Goal: Information Seeking & Learning: Learn about a topic

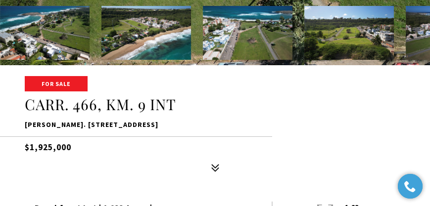
click at [174, 44] on img at bounding box center [146, 33] width 90 height 54
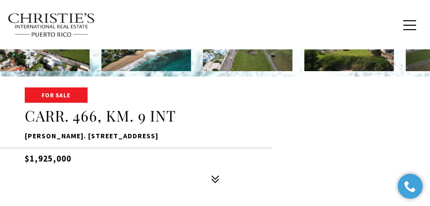
scroll to position [124, 0]
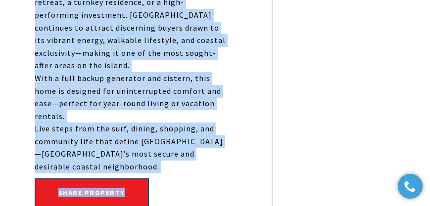
scroll to position [1075, 0]
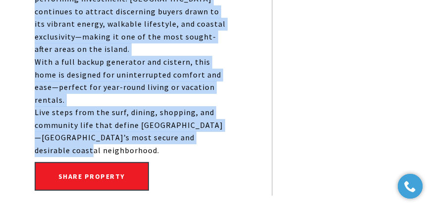
drag, startPoint x: 68, startPoint y: 79, endPoint x: 240, endPoint y: 69, distance: 171.6
copy div "is fully renovated, move-in-ready residence exemplifies Puerto Rico luxury real…"
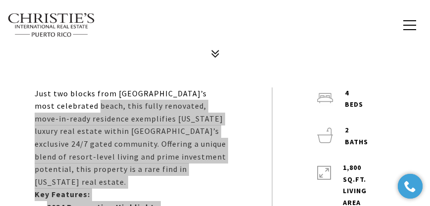
scroll to position [254, 0]
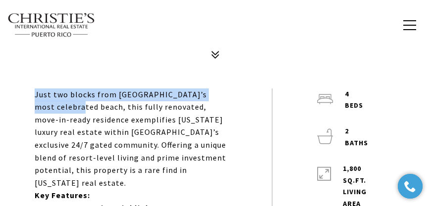
drag, startPoint x: 17, startPoint y: 92, endPoint x: 55, endPoint y: 105, distance: 41.0
copy p "Just two blocks from San Juan’s most celebrated beach"
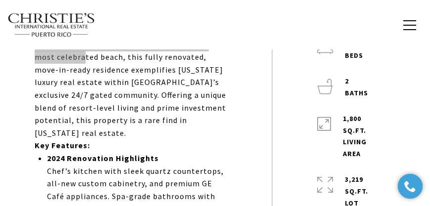
scroll to position [226, 0]
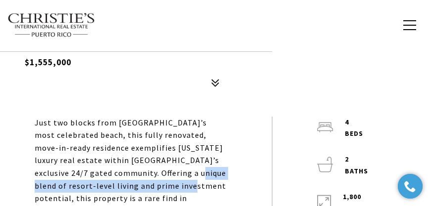
drag, startPoint x: 175, startPoint y: 187, endPoint x: 182, endPoint y: 176, distance: 12.5
click at [182, 176] on p "Just two blocks from San Juan’s most celebrated beach, this fully renovated, mo…" at bounding box center [131, 167] width 193 height 101
copy p "resort-level living and prime investment potentia"
click at [172, 190] on p "Just two blocks from [GEOGRAPHIC_DATA]’s most celebrated beach, this fully reno…" at bounding box center [131, 167] width 193 height 101
drag, startPoint x: 176, startPoint y: 186, endPoint x: 181, endPoint y: 175, distance: 12.2
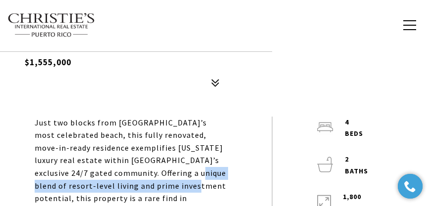
click at [181, 175] on p "Just two blocks from [GEOGRAPHIC_DATA]’s most celebrated beach, this fully reno…" at bounding box center [131, 167] width 193 height 101
copy p "resort-level living and prime investment potential"
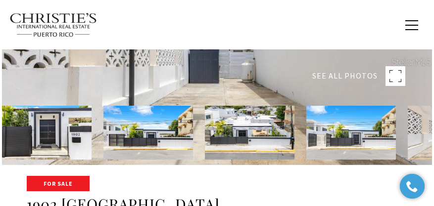
scroll to position [28, 0]
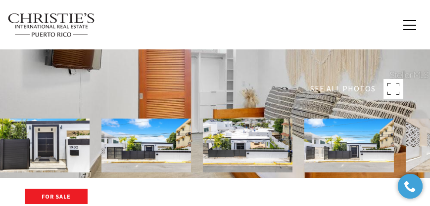
click at [391, 95] on rect at bounding box center [394, 89] width 20 height 20
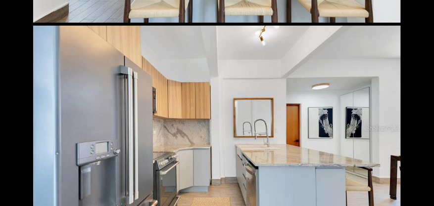
scroll to position [2517, 0]
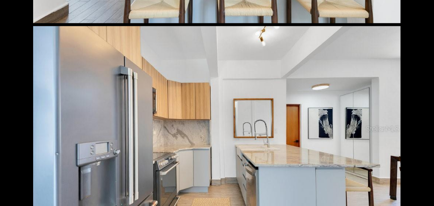
click at [252, 129] on div at bounding box center [217, 129] width 368 height 206
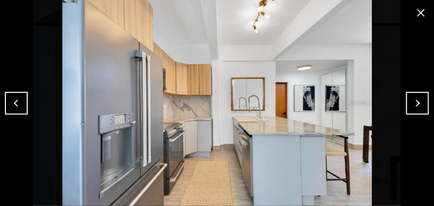
drag, startPoint x: 420, startPoint y: 12, endPoint x: 415, endPoint y: 47, distance: 35.0
click at [420, 12] on button "close modal" at bounding box center [421, 13] width 16 height 16
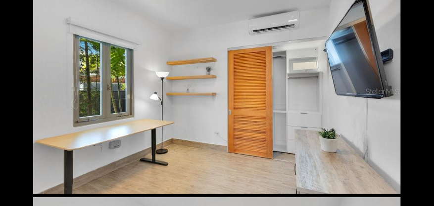
scroll to position [2970, 0]
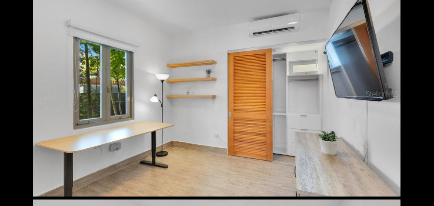
click at [268, 99] on div at bounding box center [217, 94] width 368 height 206
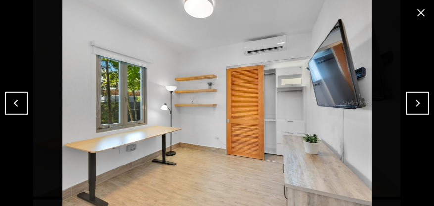
click at [409, 101] on button "Next" at bounding box center [417, 103] width 23 height 23
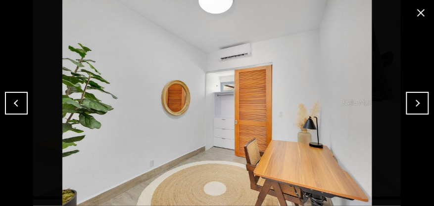
click at [22, 105] on button "Previous" at bounding box center [16, 103] width 23 height 23
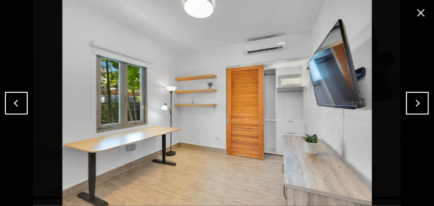
click at [424, 16] on button "close modal" at bounding box center [421, 13] width 16 height 16
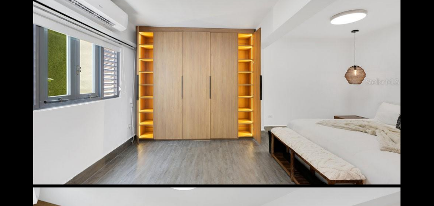
scroll to position [3790, 0]
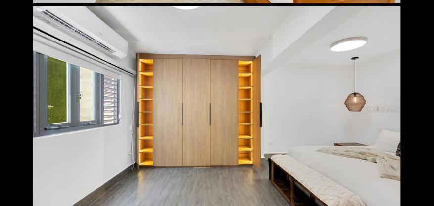
click at [266, 160] on div at bounding box center [217, 109] width 368 height 206
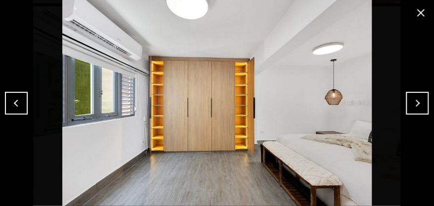
click at [406, 103] on button "Next" at bounding box center [417, 103] width 23 height 23
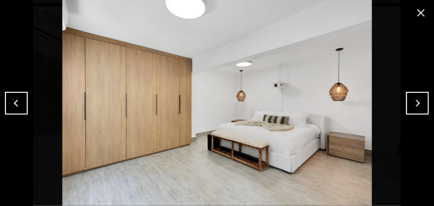
click at [407, 103] on button "Next" at bounding box center [417, 103] width 23 height 23
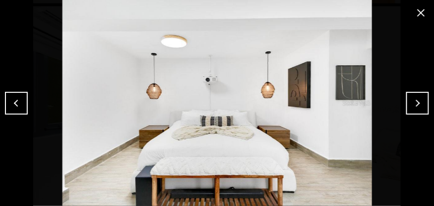
click at [407, 103] on button "Next" at bounding box center [417, 103] width 23 height 23
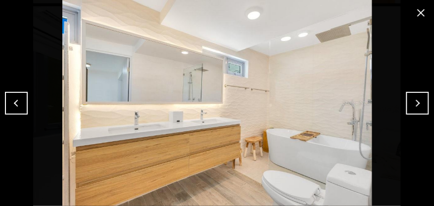
click at [412, 101] on button "Next" at bounding box center [417, 103] width 23 height 23
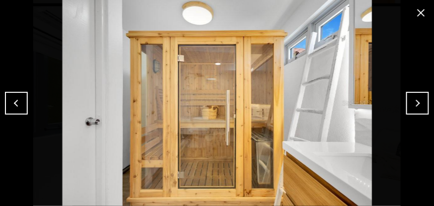
click at [412, 101] on button "Next" at bounding box center [417, 103] width 23 height 23
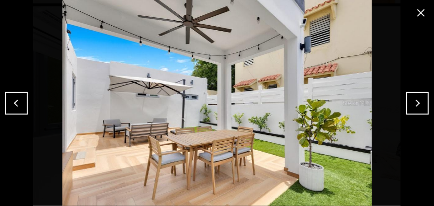
click at [420, 97] on button "Next" at bounding box center [417, 103] width 23 height 23
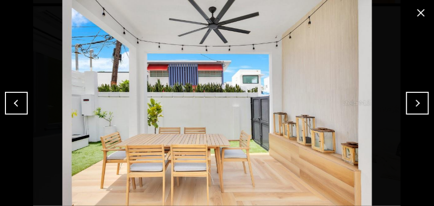
click at [412, 101] on button "Next" at bounding box center [417, 103] width 23 height 23
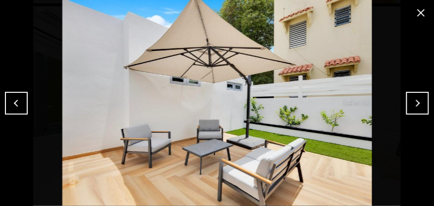
click at [411, 99] on button "Next" at bounding box center [417, 103] width 23 height 23
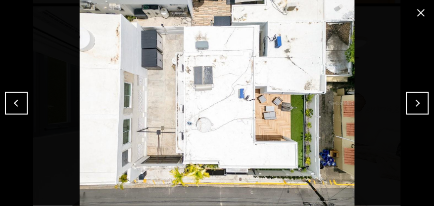
click at [19, 104] on button "Previous" at bounding box center [16, 103] width 23 height 23
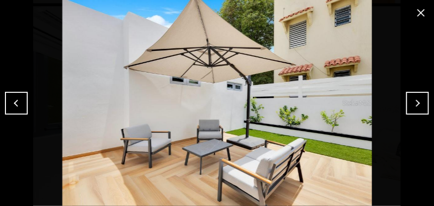
click at [421, 101] on button "Next" at bounding box center [417, 103] width 23 height 23
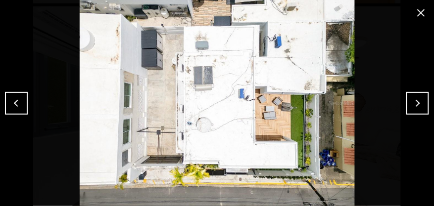
click at [421, 101] on button "Next" at bounding box center [417, 103] width 23 height 23
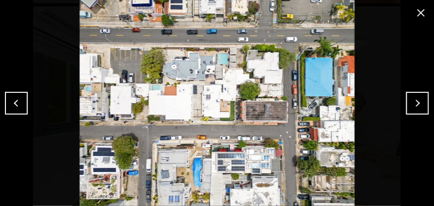
click at [421, 101] on button "Next" at bounding box center [417, 103] width 23 height 23
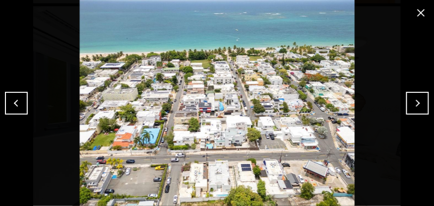
click at [420, 99] on button "Next" at bounding box center [417, 103] width 23 height 23
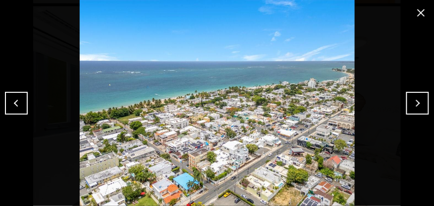
click at [420, 99] on button "Next" at bounding box center [417, 103] width 23 height 23
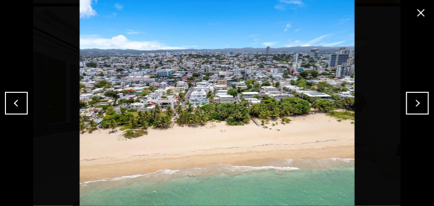
click at [419, 99] on button "Next" at bounding box center [417, 103] width 23 height 23
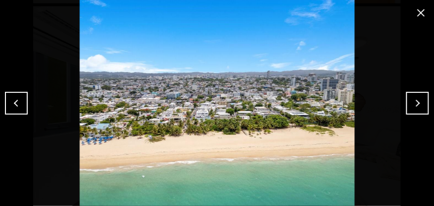
click at [409, 109] on button "Next" at bounding box center [417, 103] width 23 height 23
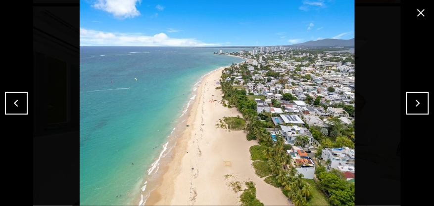
click at [420, 106] on button "Next" at bounding box center [417, 103] width 23 height 23
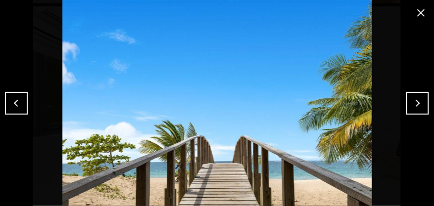
click at [14, 103] on button "Previous" at bounding box center [16, 103] width 23 height 23
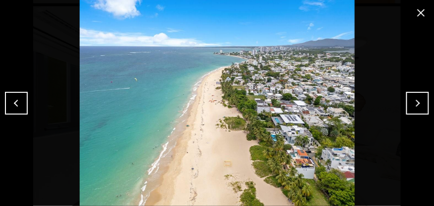
click at [23, 101] on button "Previous" at bounding box center [16, 103] width 23 height 23
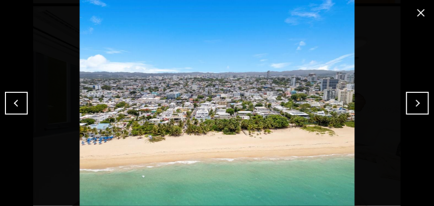
click at [29, 104] on img at bounding box center [217, 103] width 385 height 206
click at [19, 105] on button "Previous" at bounding box center [16, 103] width 23 height 23
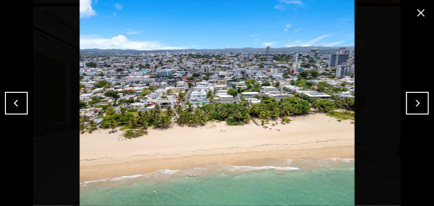
click at [19, 105] on button "Previous" at bounding box center [16, 103] width 23 height 23
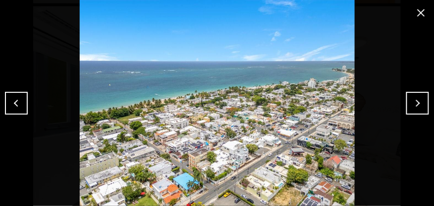
click at [418, 95] on button "Next" at bounding box center [417, 103] width 23 height 23
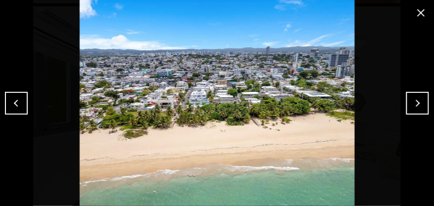
click at [418, 95] on button "Next" at bounding box center [417, 103] width 23 height 23
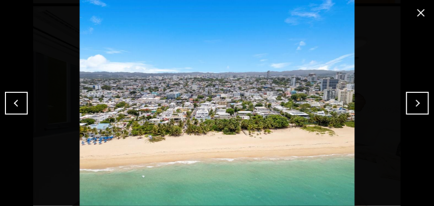
click at [418, 94] on button "Next" at bounding box center [417, 103] width 23 height 23
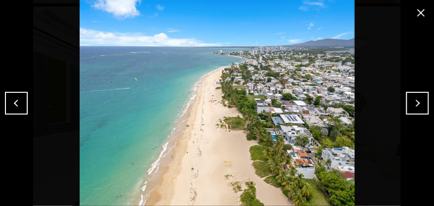
click at [413, 102] on button "Next" at bounding box center [417, 103] width 23 height 23
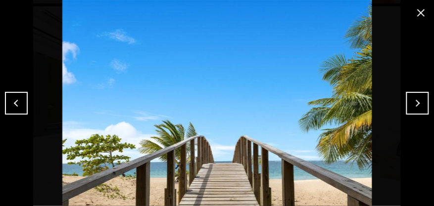
click at [5, 100] on button "Previous" at bounding box center [16, 103] width 23 height 23
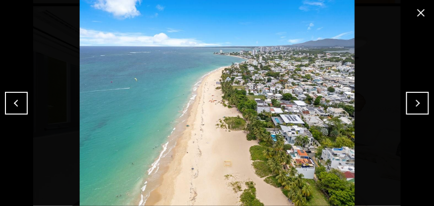
click at [411, 103] on button "Next" at bounding box center [417, 103] width 23 height 23
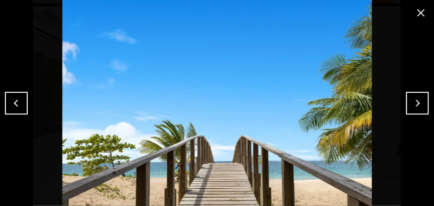
click at [411, 103] on button "Next" at bounding box center [417, 103] width 23 height 23
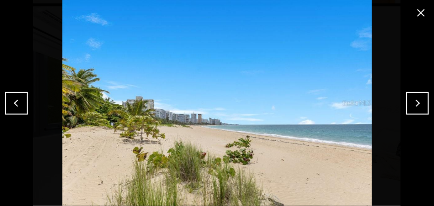
click at [409, 103] on button "Next" at bounding box center [417, 103] width 23 height 23
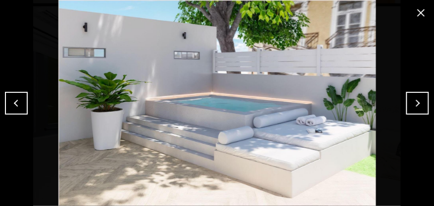
click at [412, 109] on button "Next" at bounding box center [417, 103] width 23 height 23
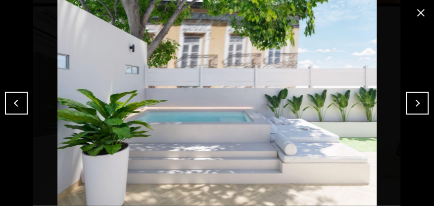
click at [412, 107] on button "Next" at bounding box center [417, 103] width 23 height 23
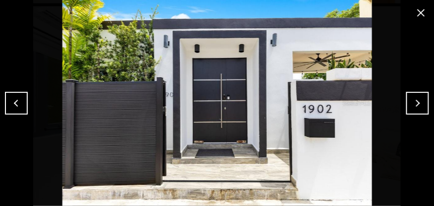
click at [8, 106] on button "Previous" at bounding box center [16, 103] width 23 height 23
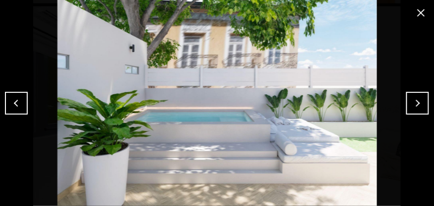
drag, startPoint x: 404, startPoint y: 107, endPoint x: 410, endPoint y: 106, distance: 5.5
click at [404, 107] on img at bounding box center [217, 103] width 385 height 206
click at [412, 106] on button "Next" at bounding box center [417, 103] width 23 height 23
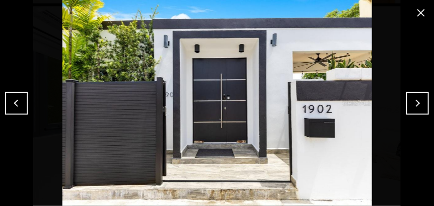
click at [412, 106] on button "Next" at bounding box center [417, 103] width 23 height 23
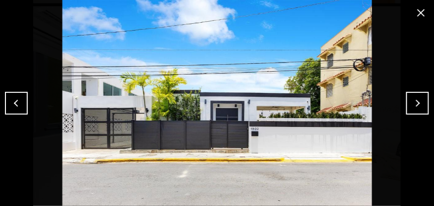
click at [21, 106] on button "Previous" at bounding box center [16, 103] width 23 height 23
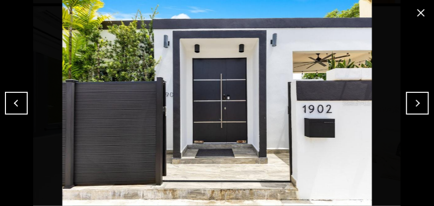
click at [414, 103] on button "Next" at bounding box center [417, 103] width 23 height 23
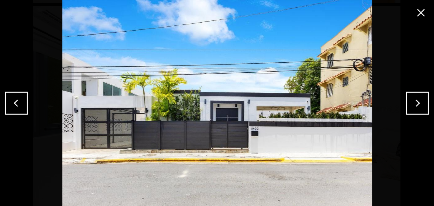
click at [414, 103] on button "Next" at bounding box center [417, 103] width 23 height 23
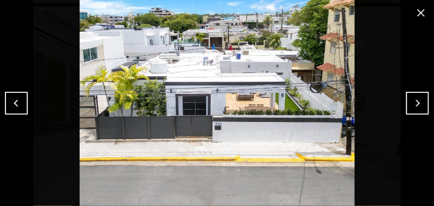
click at [414, 103] on button "Next" at bounding box center [417, 103] width 23 height 23
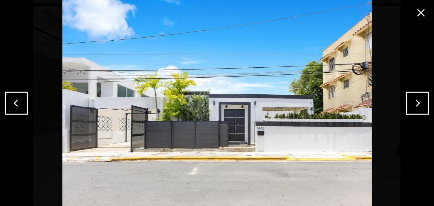
click at [412, 107] on button "Next" at bounding box center [417, 103] width 23 height 23
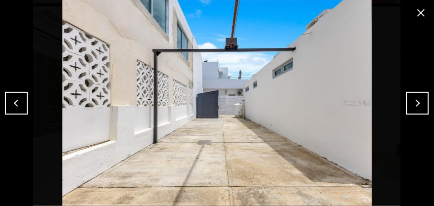
click at [412, 107] on button "Next" at bounding box center [417, 103] width 23 height 23
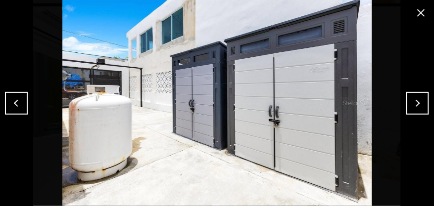
click at [412, 107] on button "Next" at bounding box center [417, 103] width 23 height 23
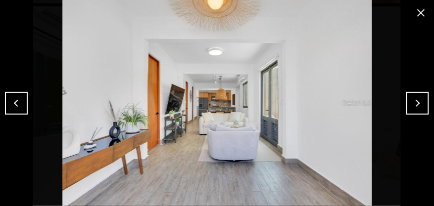
click at [412, 107] on button "Next" at bounding box center [417, 103] width 23 height 23
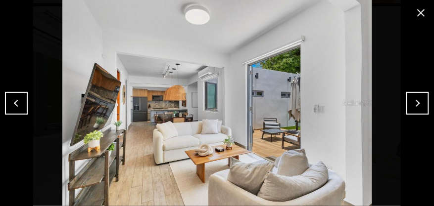
click at [423, 104] on button "Next" at bounding box center [417, 103] width 23 height 23
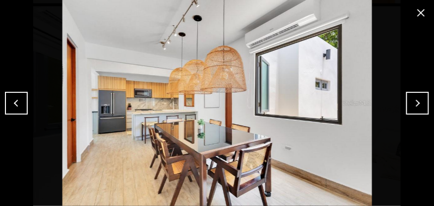
click at [423, 104] on button "Next" at bounding box center [417, 103] width 23 height 23
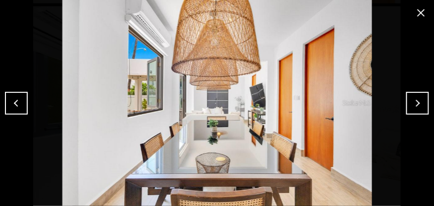
click at [30, 98] on img at bounding box center [217, 103] width 385 height 206
click at [25, 100] on button "Previous" at bounding box center [16, 103] width 23 height 23
click at [19, 101] on button "Previous" at bounding box center [16, 103] width 23 height 23
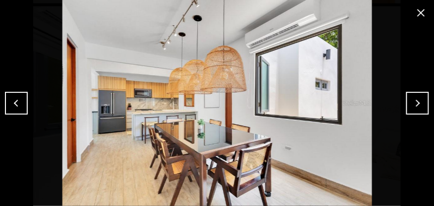
click at [19, 101] on button "Previous" at bounding box center [16, 103] width 23 height 23
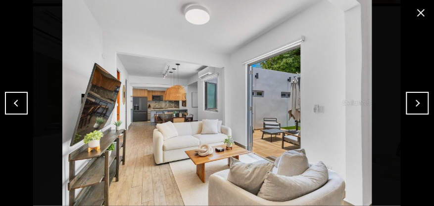
click at [418, 110] on button "Next" at bounding box center [417, 103] width 23 height 23
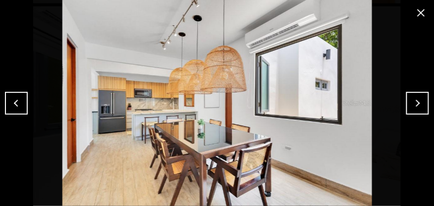
click at [418, 110] on button "Next" at bounding box center [417, 103] width 23 height 23
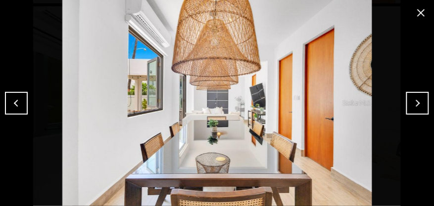
click at [418, 110] on button "Next" at bounding box center [417, 103] width 23 height 23
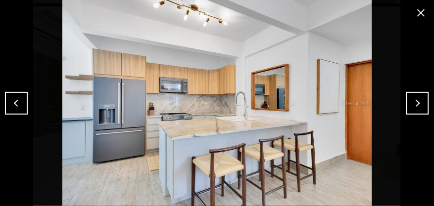
click at [417, 110] on button "Next" at bounding box center [417, 103] width 23 height 23
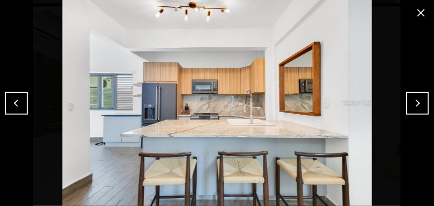
click at [417, 110] on button "Next" at bounding box center [417, 103] width 23 height 23
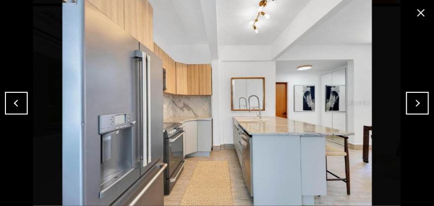
click at [417, 110] on button "Next" at bounding box center [417, 103] width 23 height 23
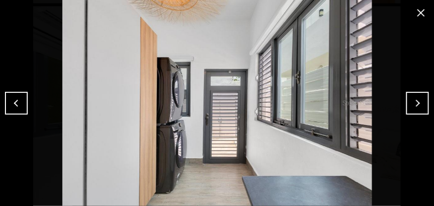
click at [416, 110] on button "Next" at bounding box center [417, 103] width 23 height 23
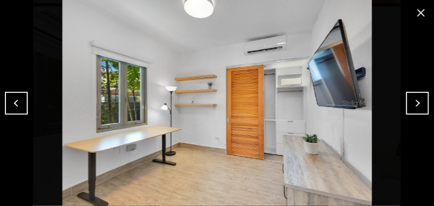
click at [416, 110] on button "Next" at bounding box center [417, 103] width 23 height 23
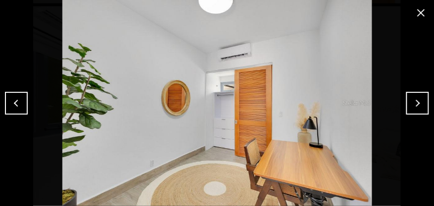
click at [416, 110] on button "Next" at bounding box center [417, 103] width 23 height 23
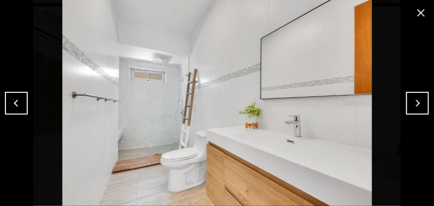
click at [415, 109] on button "Next" at bounding box center [417, 103] width 23 height 23
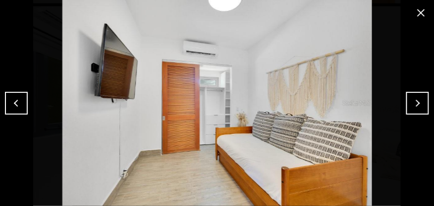
click at [414, 95] on button "Next" at bounding box center [417, 103] width 23 height 23
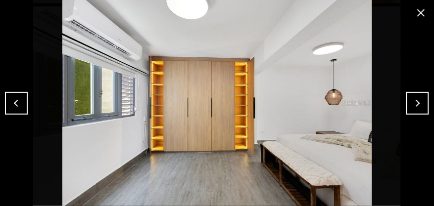
click at [419, 106] on button "Next" at bounding box center [417, 103] width 23 height 23
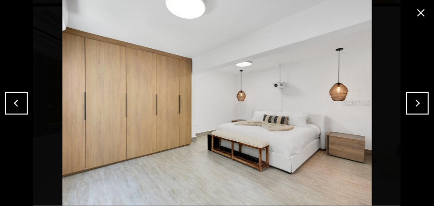
click at [419, 105] on button "Next" at bounding box center [417, 103] width 23 height 23
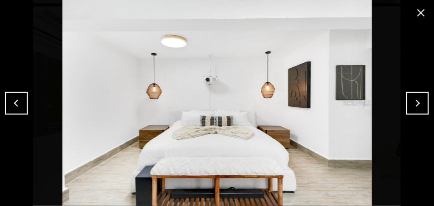
click at [420, 105] on button "Next" at bounding box center [417, 103] width 23 height 23
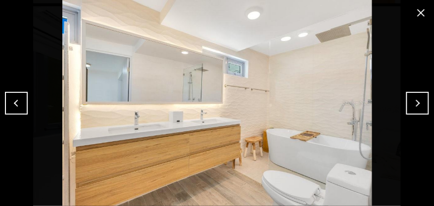
click at [24, 99] on button "Previous" at bounding box center [16, 103] width 23 height 23
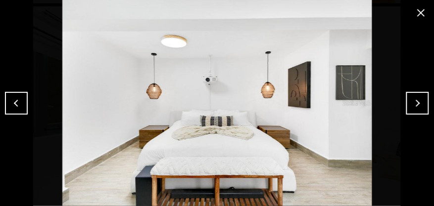
click at [24, 99] on button "Previous" at bounding box center [16, 103] width 23 height 23
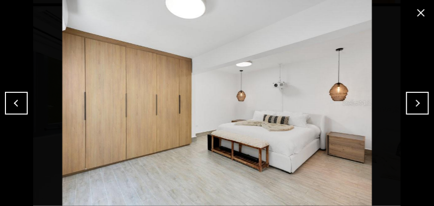
click at [24, 99] on button "Previous" at bounding box center [16, 103] width 23 height 23
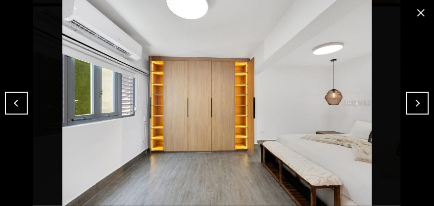
click at [420, 15] on button "close modal" at bounding box center [421, 13] width 16 height 16
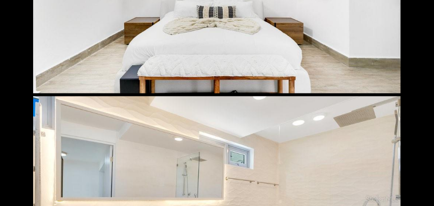
scroll to position [4441, 0]
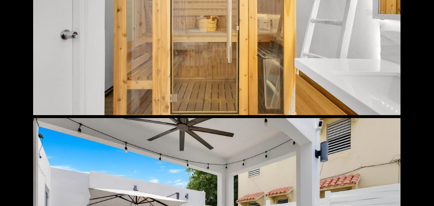
click at [332, 106] on div at bounding box center [217, 12] width 368 height 206
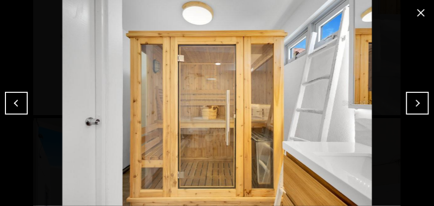
scroll to position [4921, 0]
click at [418, 14] on button "close modal" at bounding box center [421, 13] width 16 height 16
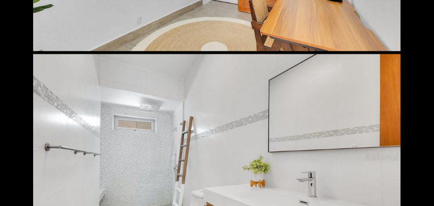
scroll to position [3423, 0]
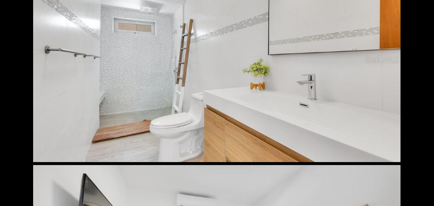
click at [288, 137] on div at bounding box center [217, 59] width 368 height 206
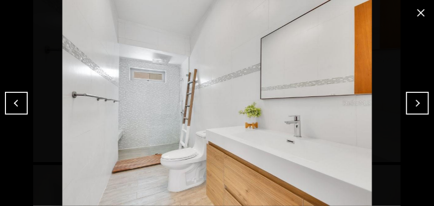
click at [420, 12] on button "close modal" at bounding box center [421, 13] width 16 height 16
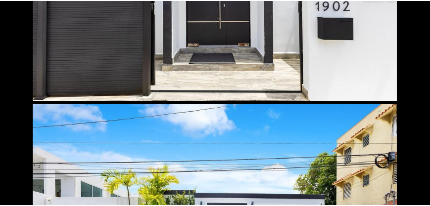
scroll to position [0, 0]
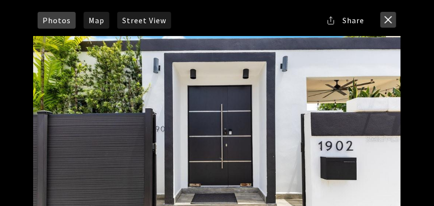
click at [391, 20] on button "close modal" at bounding box center [389, 20] width 16 height 16
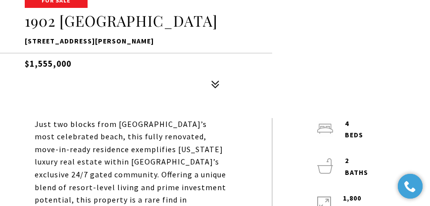
scroll to position [226, 0]
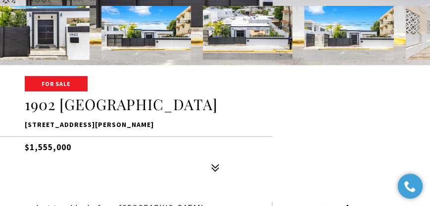
scroll to position [141, 0]
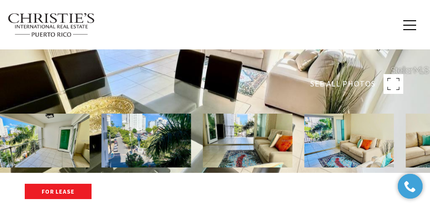
scroll to position [28, 0]
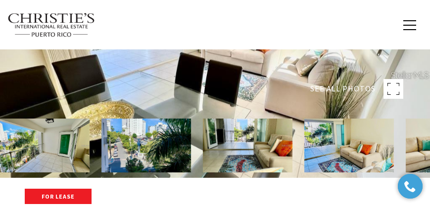
click at [392, 89] on rect at bounding box center [394, 89] width 20 height 20
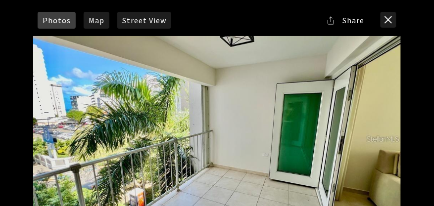
click at [392, 22] on button "close modal" at bounding box center [389, 20] width 16 height 16
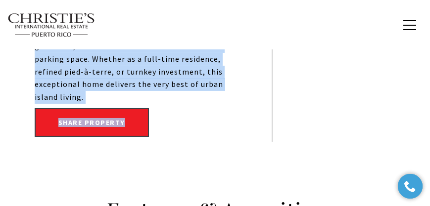
scroll to position [509, 0]
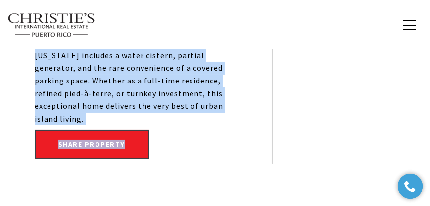
drag, startPoint x: 37, startPoint y: 66, endPoint x: 209, endPoint y: 116, distance: 180.0
copy div "Contemporary Ocean View Retreat in the Heart of Condado Experience the perfect …"
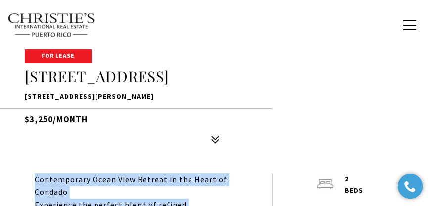
scroll to position [92, 0]
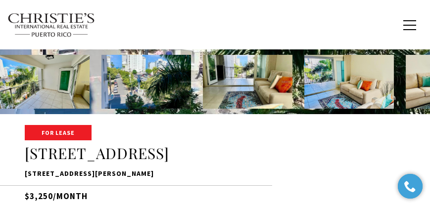
click at [173, 109] on div "SEE ALL PHOTOS" at bounding box center [215, 74] width 430 height 333
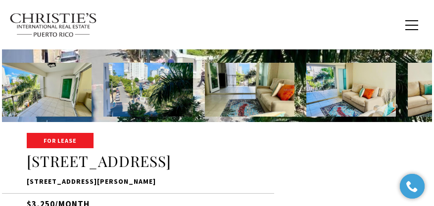
scroll to position [85, 0]
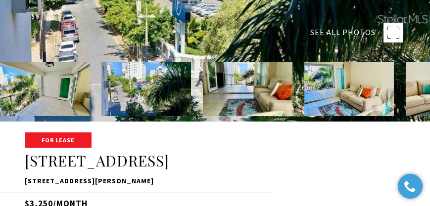
click at [393, 26] on rect at bounding box center [394, 33] width 20 height 20
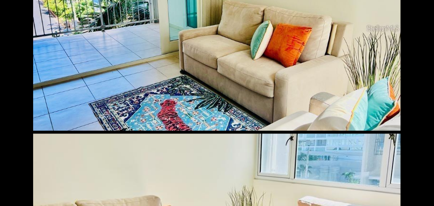
scroll to position [792, 0]
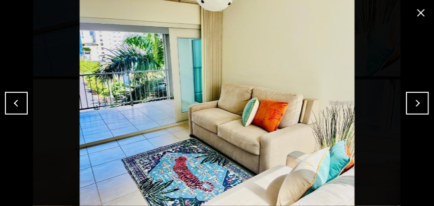
click at [426, 8] on button "close modal" at bounding box center [421, 13] width 16 height 16
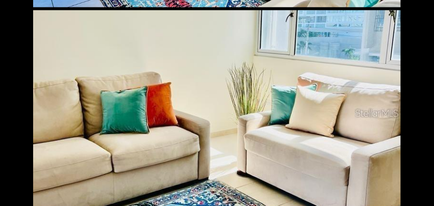
scroll to position [933, 0]
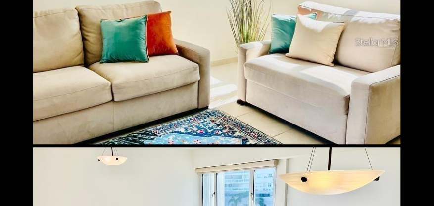
click at [315, 102] on div at bounding box center [217, 42] width 368 height 206
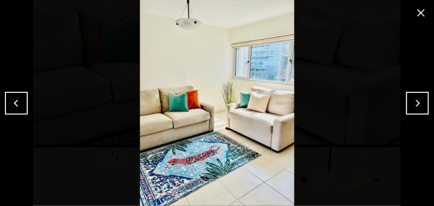
click at [416, 13] on button "close modal" at bounding box center [421, 13] width 16 height 16
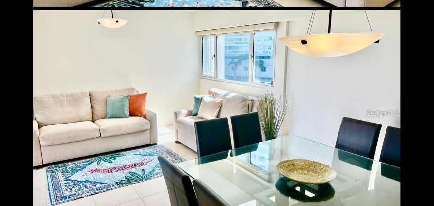
scroll to position [1075, 0]
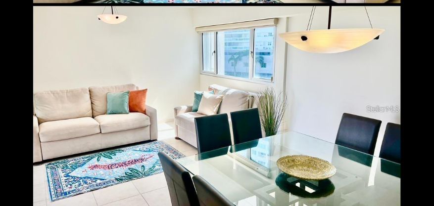
click at [274, 120] on div at bounding box center [217, 109] width 368 height 206
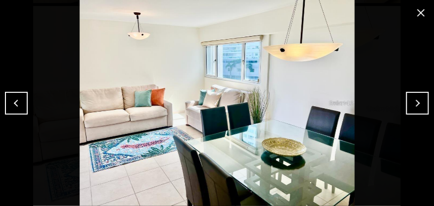
click at [427, 15] on button "close modal" at bounding box center [421, 13] width 16 height 16
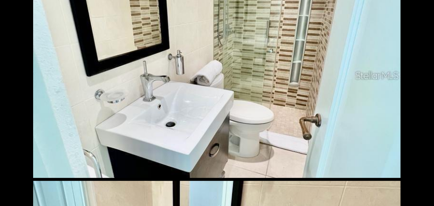
scroll to position [2800, 0]
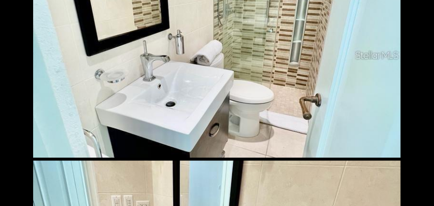
click at [185, 18] on div at bounding box center [217, 55] width 368 height 206
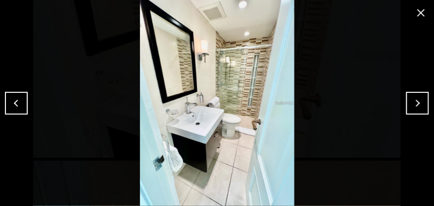
click at [414, 102] on button "Next" at bounding box center [417, 103] width 23 height 23
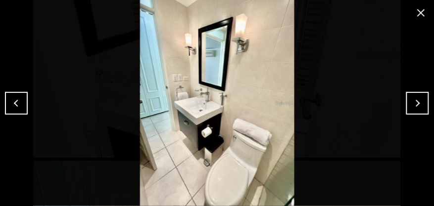
click at [415, 100] on button "Next" at bounding box center [417, 103] width 23 height 23
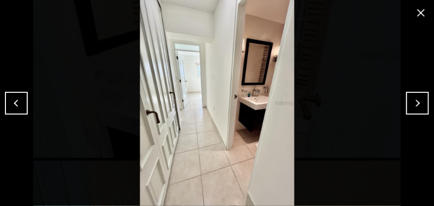
click at [412, 104] on button "Next" at bounding box center [417, 103] width 23 height 23
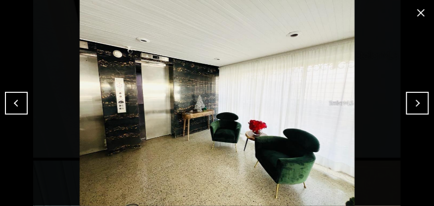
click at [411, 104] on button "Next" at bounding box center [417, 103] width 23 height 23
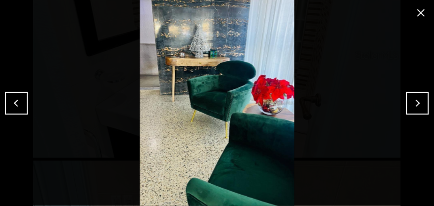
click at [411, 105] on button "Next" at bounding box center [417, 103] width 23 height 23
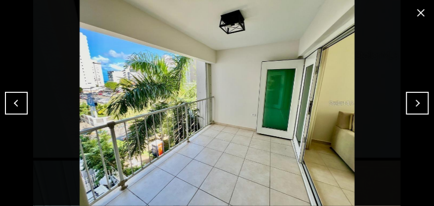
click at [411, 105] on button "Next" at bounding box center [417, 103] width 23 height 23
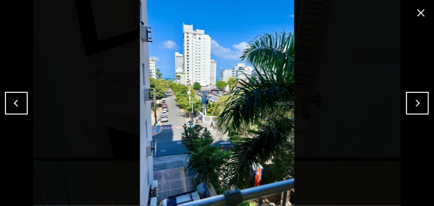
click at [20, 101] on button "Previous" at bounding box center [16, 103] width 23 height 23
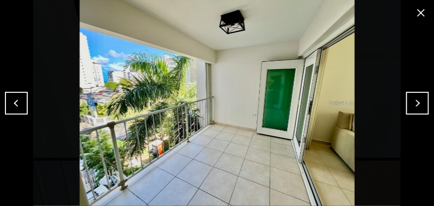
click at [21, 94] on button "Previous" at bounding box center [16, 103] width 23 height 23
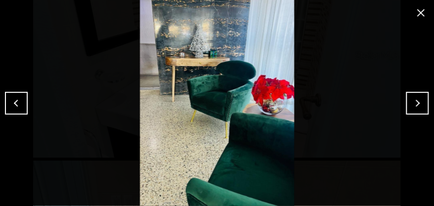
click at [417, 99] on button "Next" at bounding box center [417, 103] width 23 height 23
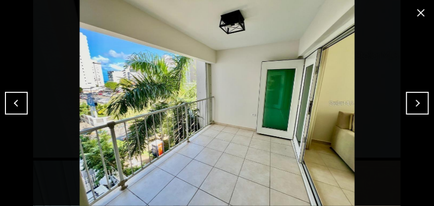
click at [415, 99] on button "Next" at bounding box center [417, 103] width 23 height 23
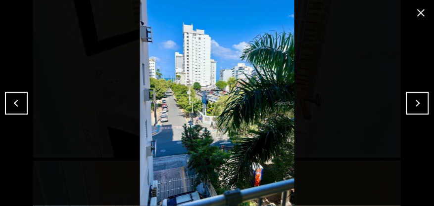
click at [417, 99] on button "Next" at bounding box center [417, 103] width 23 height 23
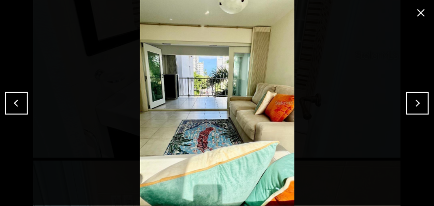
click at [25, 104] on button "Previous" at bounding box center [16, 103] width 23 height 23
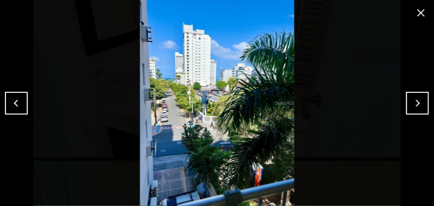
click at [421, 97] on button "Next" at bounding box center [417, 103] width 23 height 23
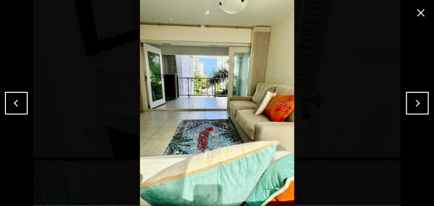
click at [421, 97] on button "Next" at bounding box center [417, 103] width 23 height 23
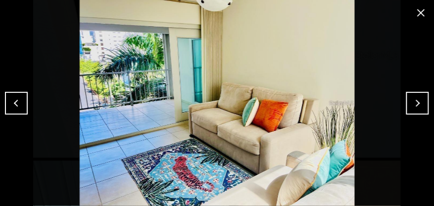
click at [426, 98] on button "Next" at bounding box center [417, 103] width 23 height 23
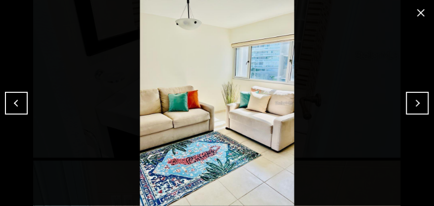
click at [424, 13] on button "close modal" at bounding box center [421, 13] width 16 height 16
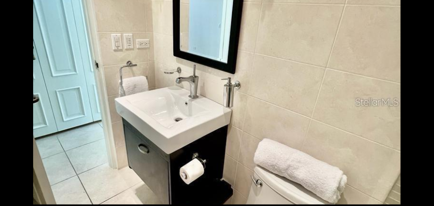
scroll to position [2951, 0]
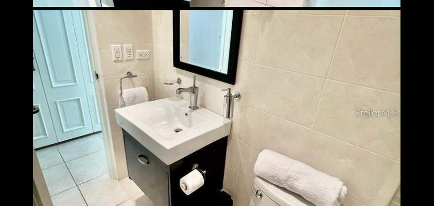
click at [264, 167] on div at bounding box center [217, 113] width 368 height 206
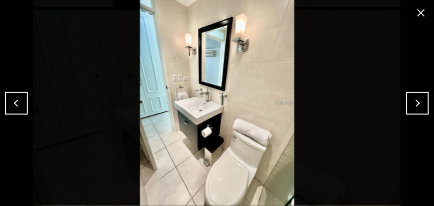
click at [420, 12] on button "close modal" at bounding box center [421, 13] width 16 height 16
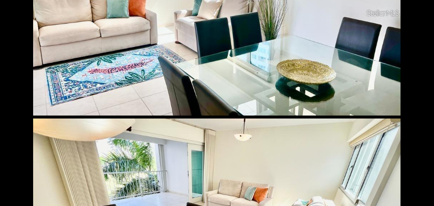
scroll to position [1056, 0]
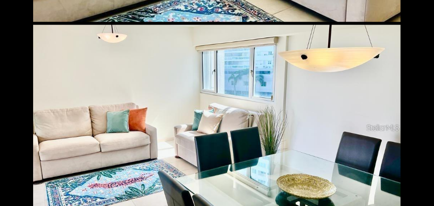
click at [216, 132] on div at bounding box center [217, 128] width 368 height 206
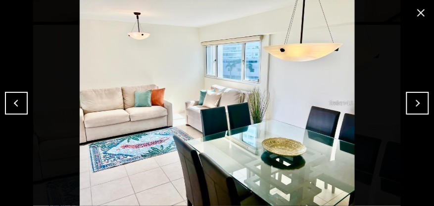
click at [22, 98] on button "Previous" at bounding box center [16, 103] width 23 height 23
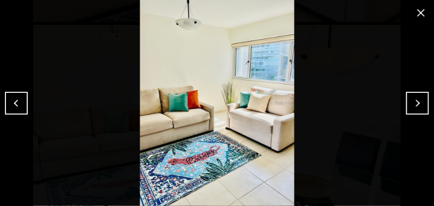
click at [24, 98] on button "Previous" at bounding box center [16, 103] width 23 height 23
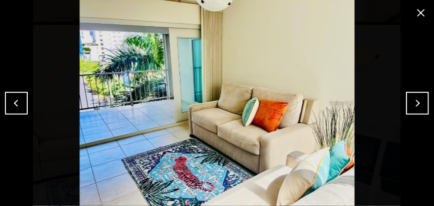
click at [24, 98] on button "Previous" at bounding box center [16, 103] width 23 height 23
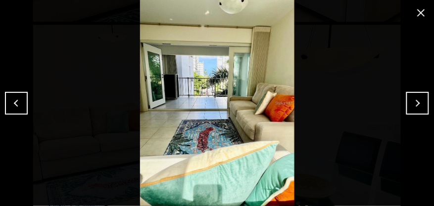
click at [24, 98] on button "Previous" at bounding box center [16, 103] width 23 height 23
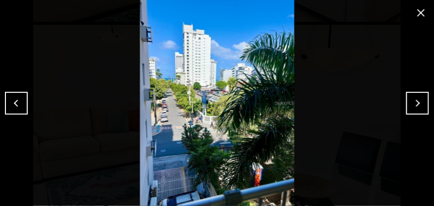
click at [25, 98] on button "Previous" at bounding box center [16, 103] width 23 height 23
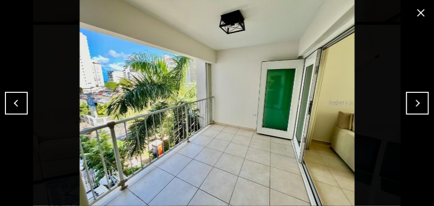
click at [25, 98] on button "Previous" at bounding box center [16, 103] width 23 height 23
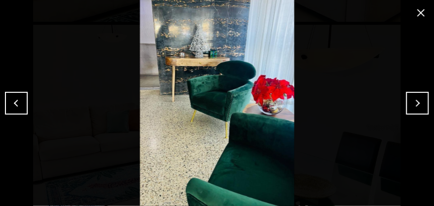
click at [25, 98] on button "Previous" at bounding box center [16, 103] width 23 height 23
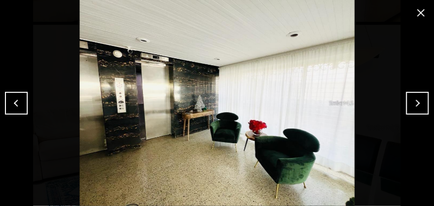
click at [423, 101] on button "Next" at bounding box center [417, 103] width 23 height 23
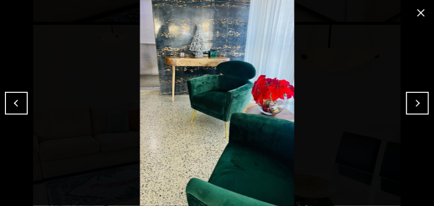
click at [422, 101] on button "Next" at bounding box center [417, 103] width 23 height 23
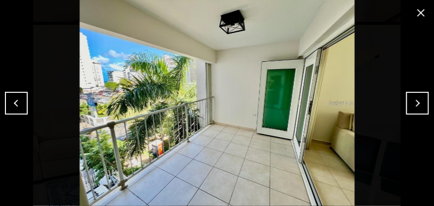
click at [422, 101] on button "Next" at bounding box center [417, 103] width 23 height 23
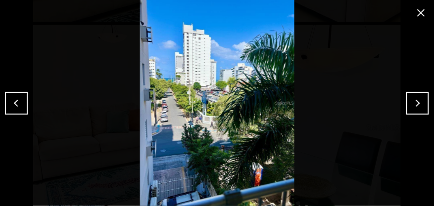
click at [422, 101] on button "Next" at bounding box center [417, 103] width 23 height 23
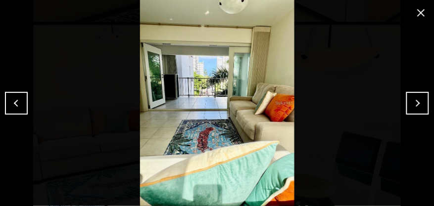
click at [422, 101] on button "Next" at bounding box center [417, 103] width 23 height 23
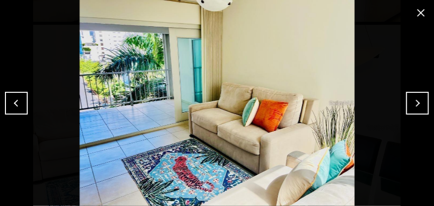
click at [422, 101] on button "Next" at bounding box center [417, 103] width 23 height 23
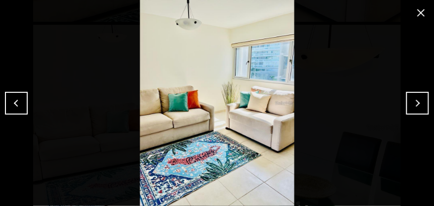
click at [422, 101] on button "Next" at bounding box center [417, 103] width 23 height 23
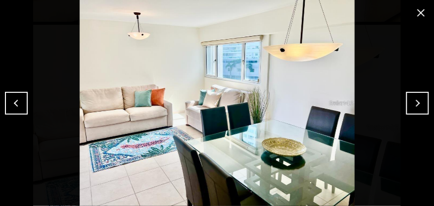
click at [422, 101] on button "Next" at bounding box center [417, 103] width 23 height 23
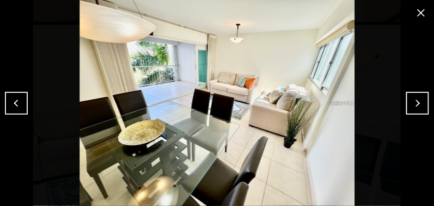
click at [422, 101] on button "Next" at bounding box center [417, 103] width 23 height 23
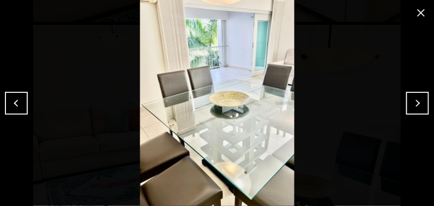
click at [422, 101] on button "Next" at bounding box center [417, 103] width 23 height 23
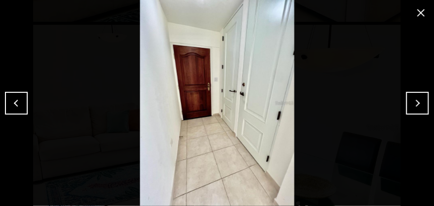
click at [422, 101] on button "Next" at bounding box center [417, 103] width 23 height 23
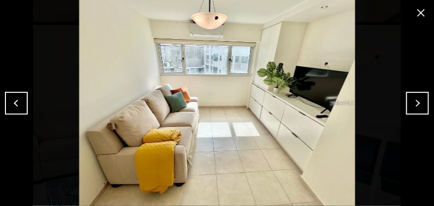
click at [422, 101] on button "Next" at bounding box center [417, 103] width 23 height 23
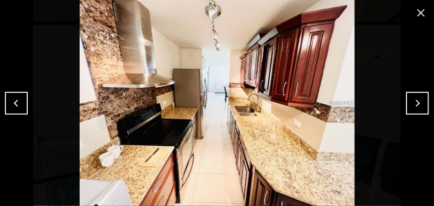
click at [422, 101] on button "Next" at bounding box center [417, 103] width 23 height 23
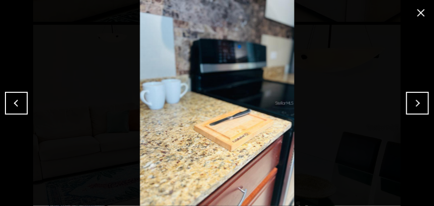
click at [422, 101] on button "Next" at bounding box center [417, 103] width 23 height 23
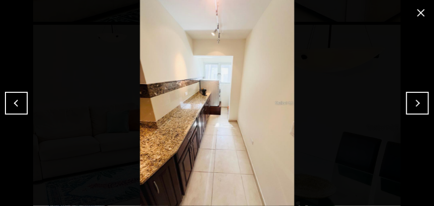
click at [412, 105] on button "Next" at bounding box center [417, 103] width 23 height 23
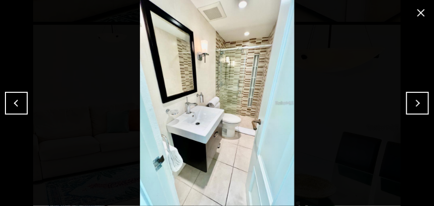
click at [412, 105] on button "Next" at bounding box center [417, 103] width 23 height 23
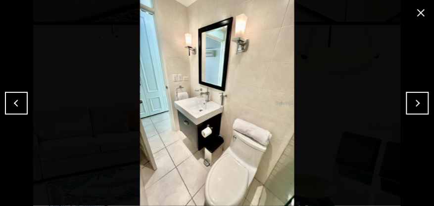
click at [412, 105] on button "Next" at bounding box center [417, 103] width 23 height 23
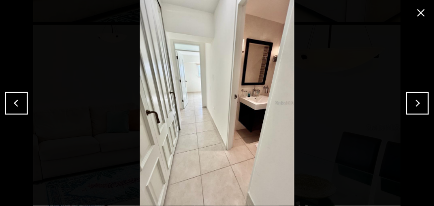
click at [412, 105] on button "Next" at bounding box center [417, 103] width 23 height 23
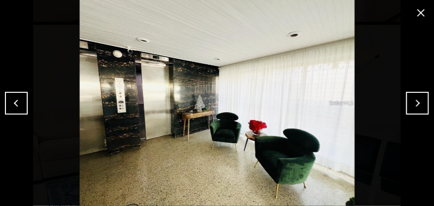
click at [412, 106] on button "Next" at bounding box center [417, 103] width 23 height 23
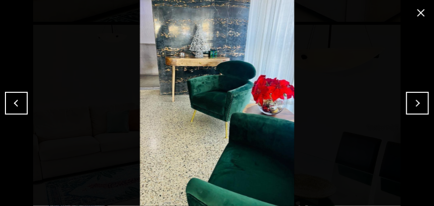
click at [412, 106] on button "Next" at bounding box center [417, 103] width 23 height 23
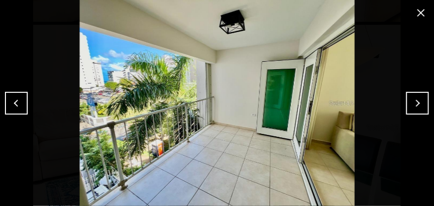
click at [415, 104] on button "Next" at bounding box center [417, 103] width 23 height 23
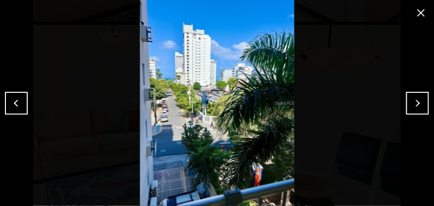
click at [415, 104] on button "Next" at bounding box center [417, 103] width 23 height 23
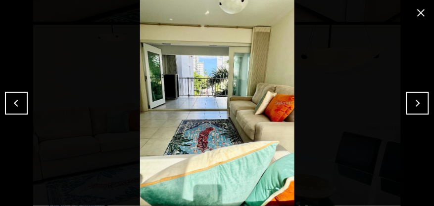
click at [414, 104] on button "Next" at bounding box center [417, 103] width 23 height 23
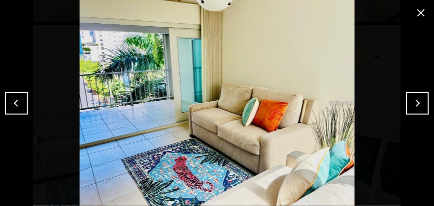
click at [414, 104] on button "Next" at bounding box center [417, 103] width 23 height 23
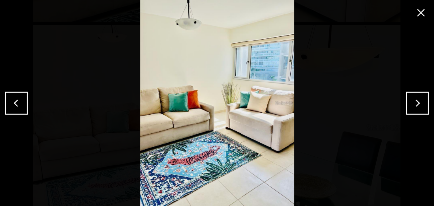
click at [414, 104] on button "Next" at bounding box center [417, 103] width 23 height 23
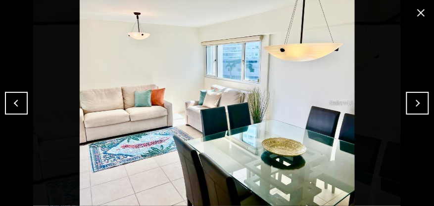
click at [414, 104] on button "Next" at bounding box center [417, 103] width 23 height 23
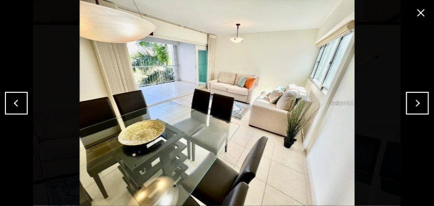
click at [414, 104] on button "Next" at bounding box center [417, 103] width 23 height 23
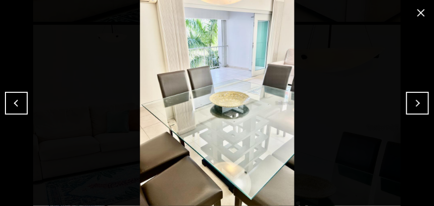
click at [414, 104] on button "Next" at bounding box center [417, 103] width 23 height 23
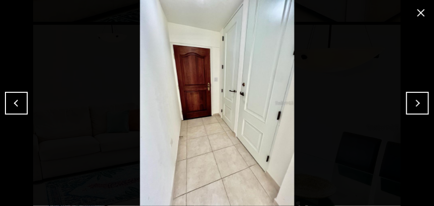
click at [414, 104] on button "Next" at bounding box center [417, 103] width 23 height 23
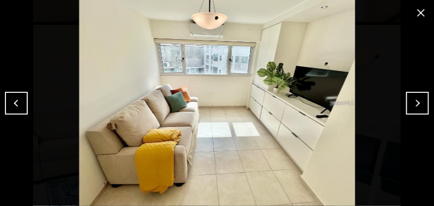
click at [413, 104] on button "Next" at bounding box center [417, 103] width 23 height 23
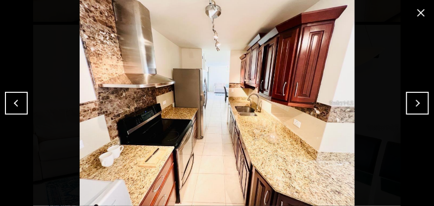
click at [413, 104] on button "Next" at bounding box center [417, 103] width 23 height 23
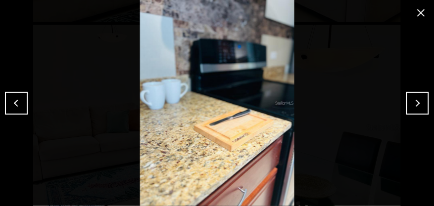
click at [413, 104] on button "Next" at bounding box center [417, 103] width 23 height 23
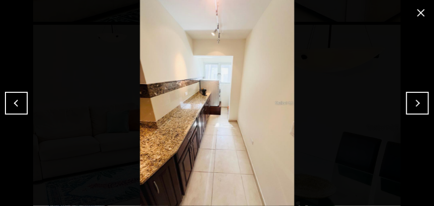
click at [413, 104] on button "Next" at bounding box center [417, 103] width 23 height 23
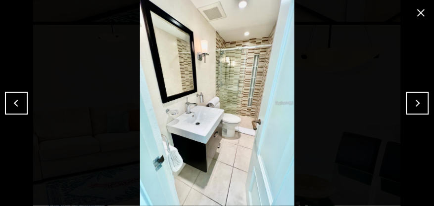
click at [413, 104] on button "Next" at bounding box center [417, 103] width 23 height 23
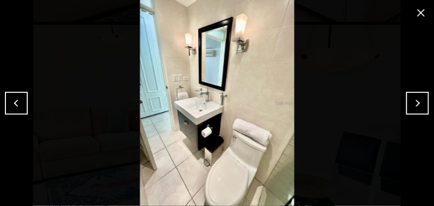
click at [413, 104] on button "Next" at bounding box center [417, 103] width 23 height 23
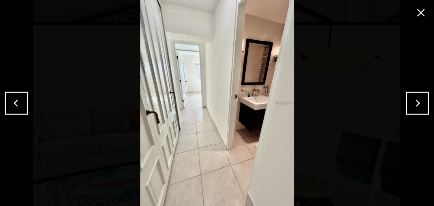
click at [413, 104] on button "Next" at bounding box center [417, 103] width 23 height 23
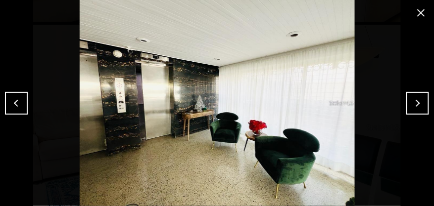
click at [413, 104] on button "Next" at bounding box center [417, 103] width 23 height 23
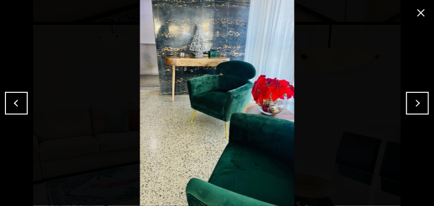
click at [419, 12] on button "close modal" at bounding box center [421, 13] width 16 height 16
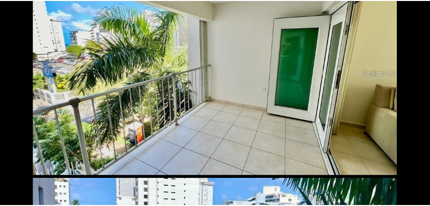
scroll to position [0, 0]
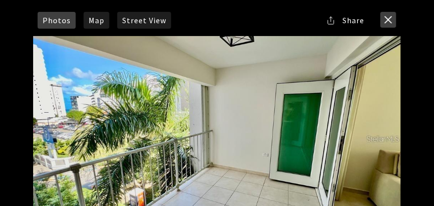
click at [393, 14] on button "close modal" at bounding box center [389, 20] width 16 height 16
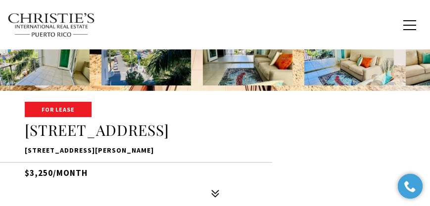
scroll to position [113, 0]
